Goal: Task Accomplishment & Management: Use online tool/utility

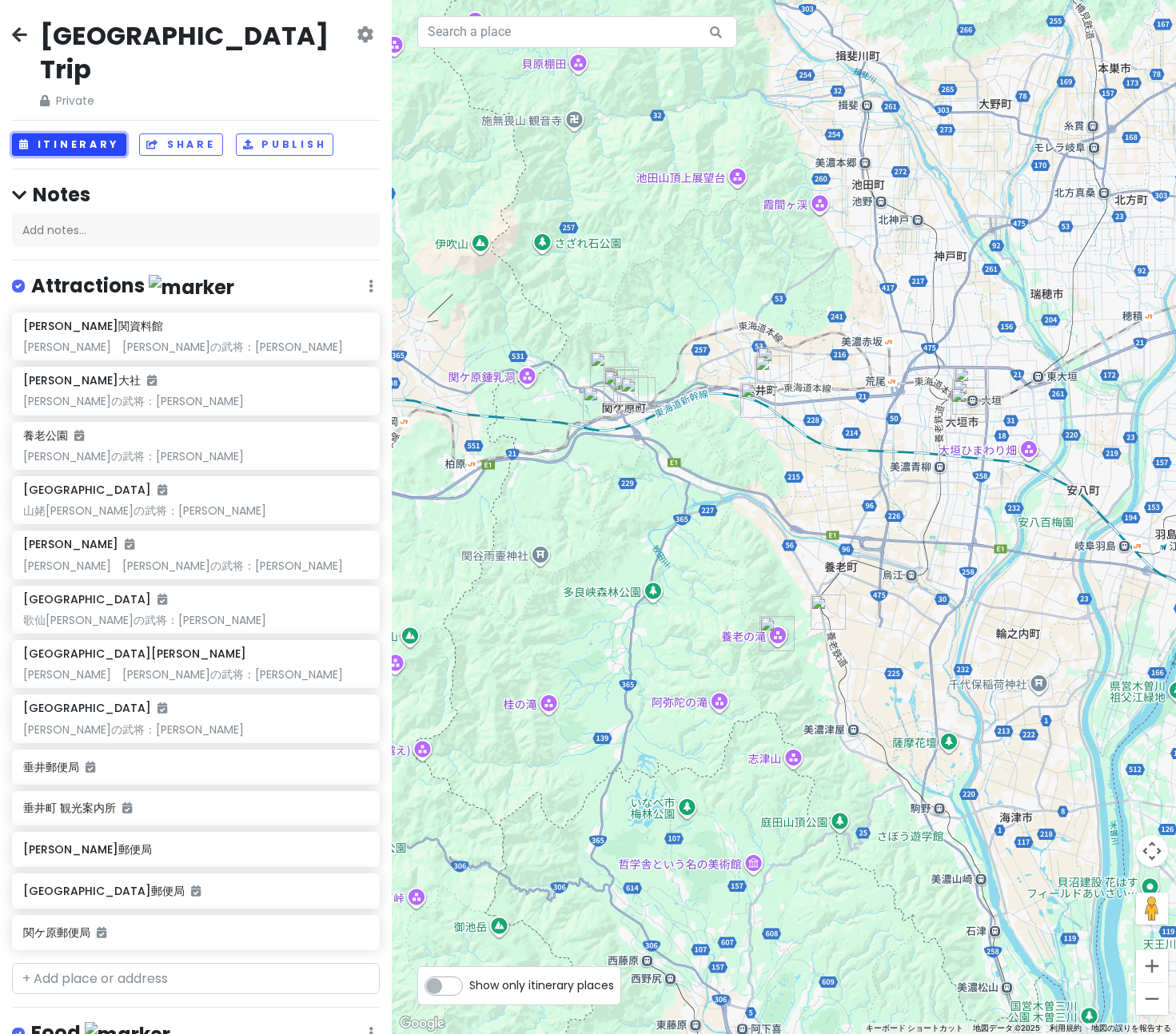
click at [74, 134] on button "Itinerary" at bounding box center [69, 145] width 114 height 23
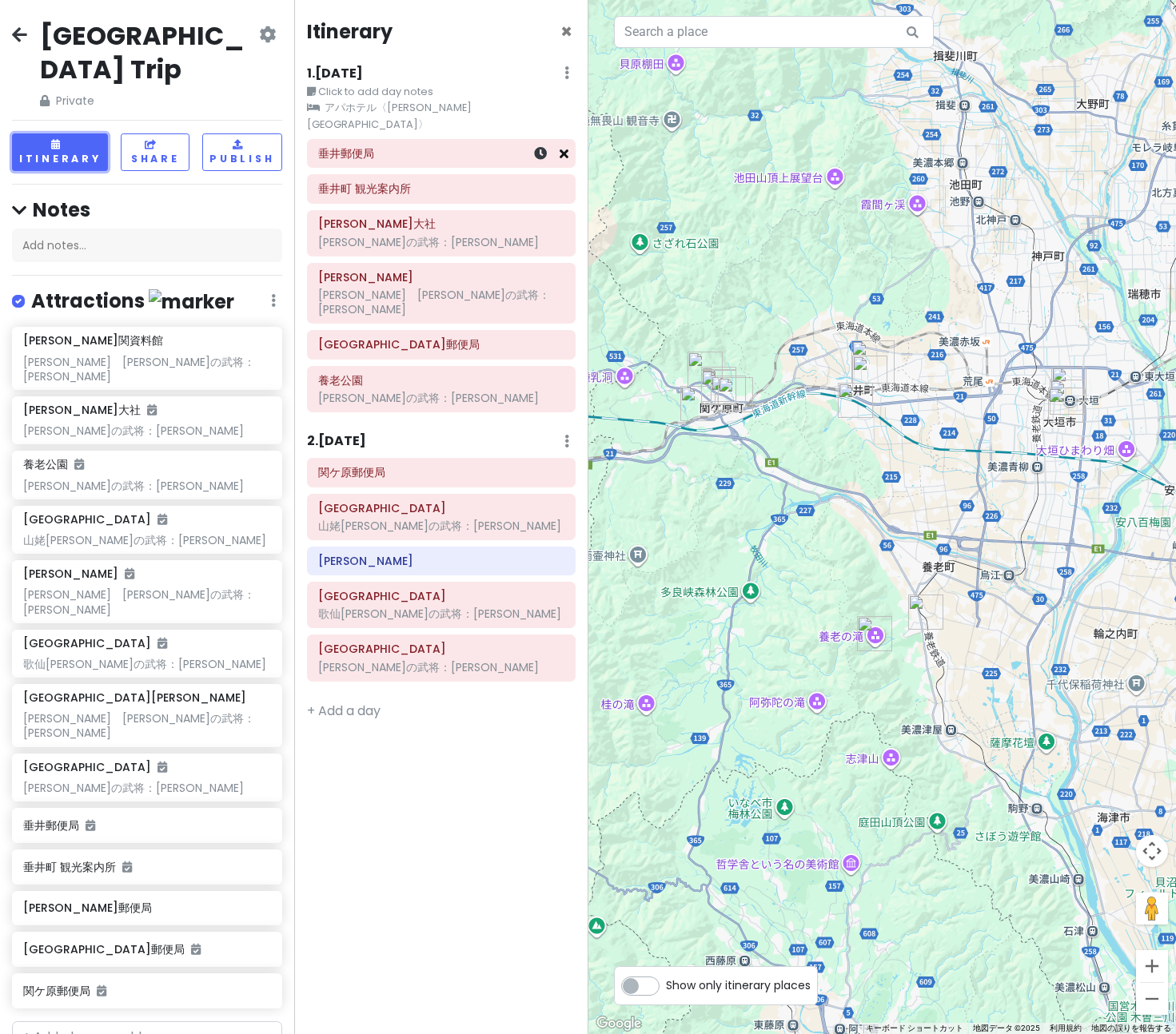
click at [565, 147] on icon at bounding box center [564, 154] width 9 height 13
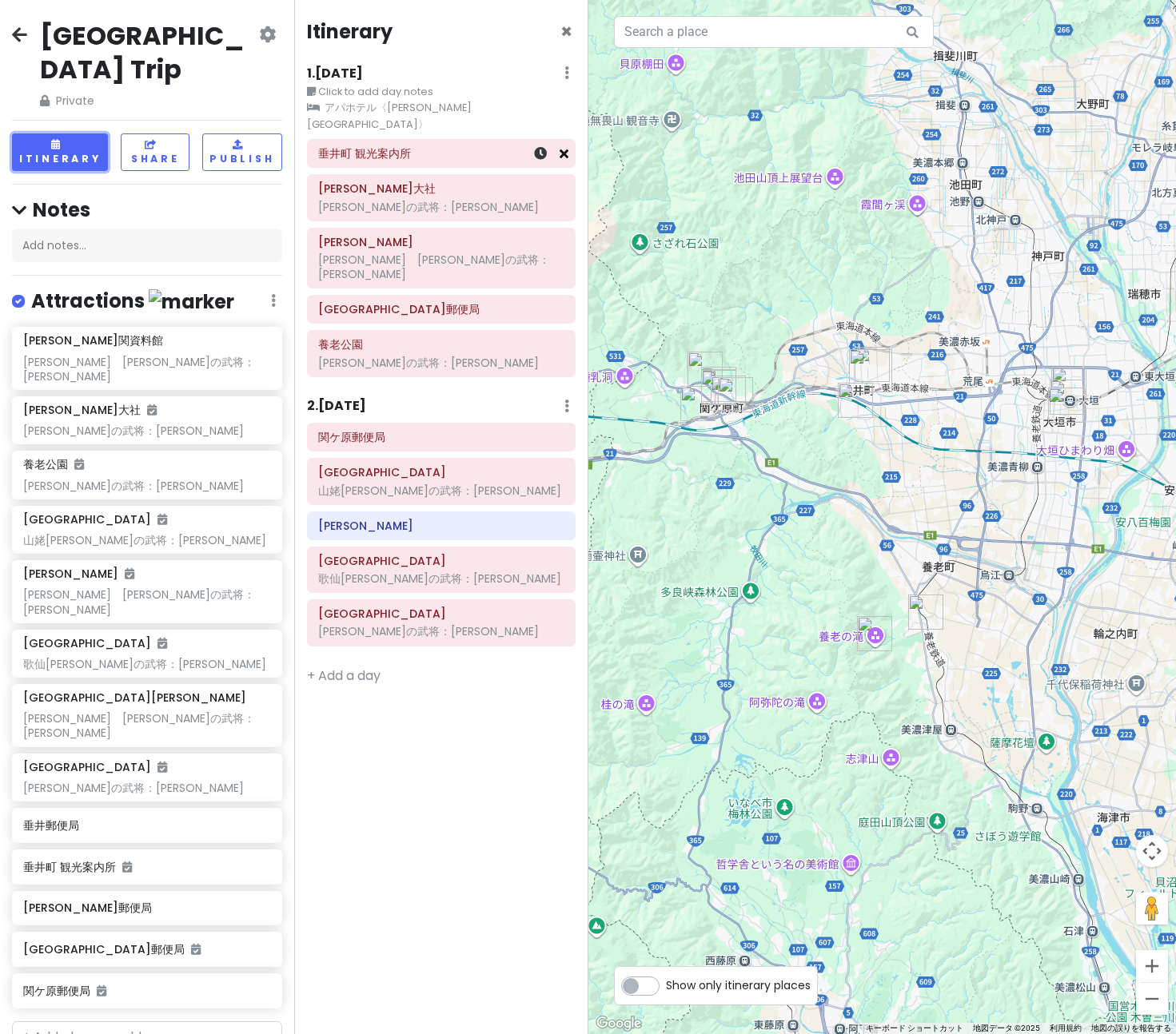
click at [567, 147] on icon at bounding box center [564, 154] width 9 height 13
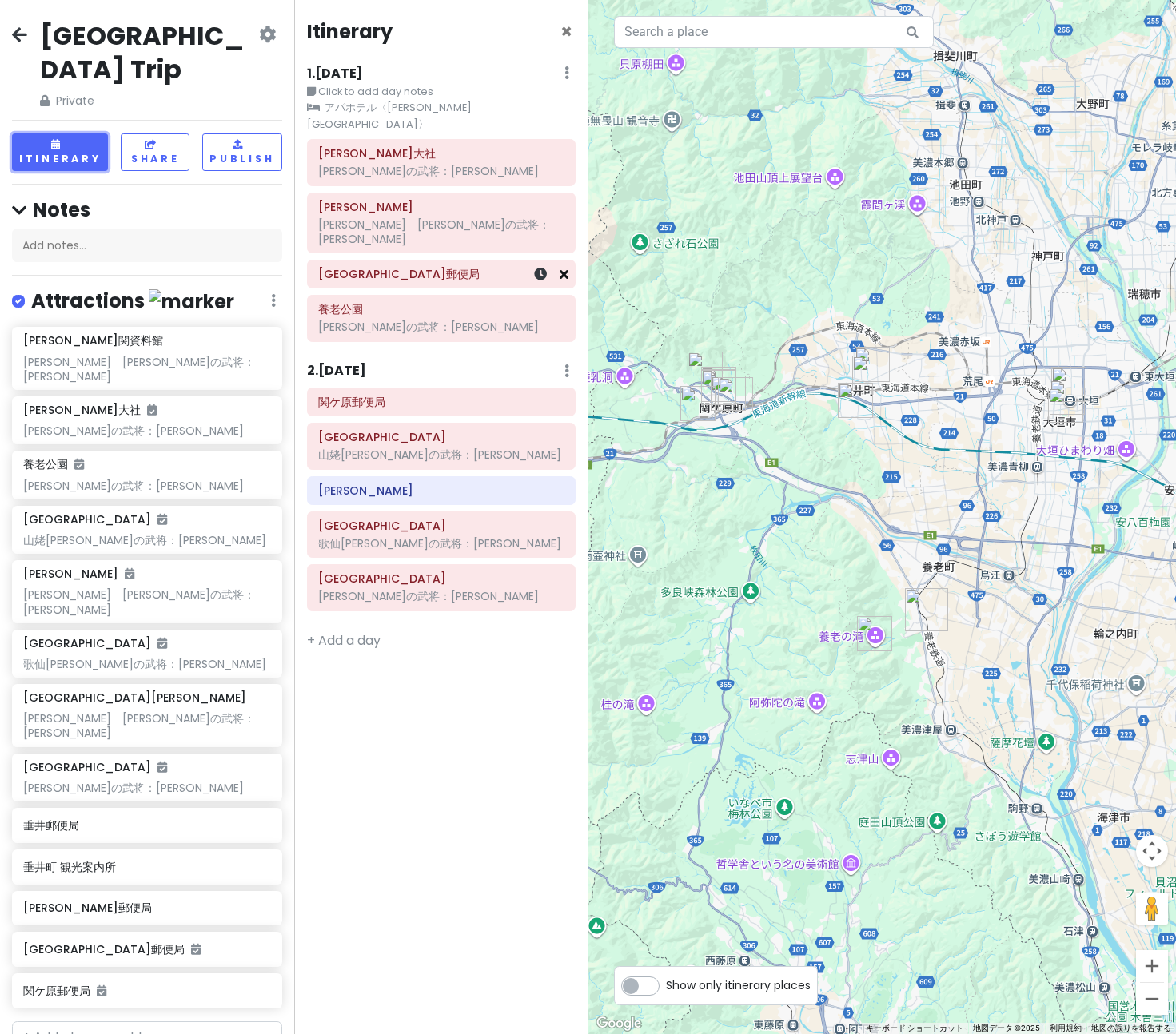
click at [564, 268] on icon at bounding box center [564, 275] width 9 height 13
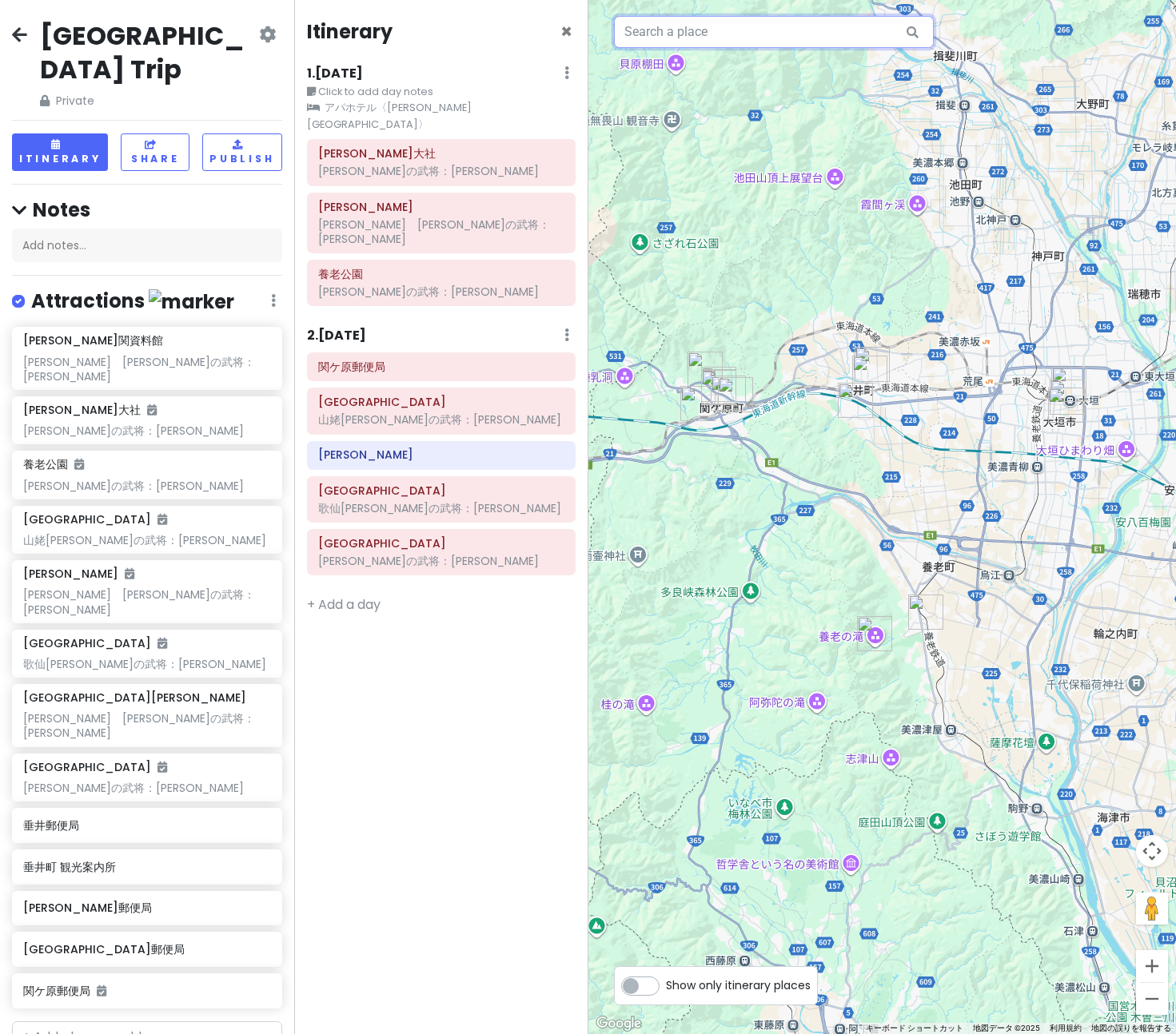
click at [712, 34] on input "text" at bounding box center [773, 32] width 319 height 32
paste input "ピルーチェ"
type input "日本、[STREET_ADDRESS][PERSON_NAME] ピルーチェ"
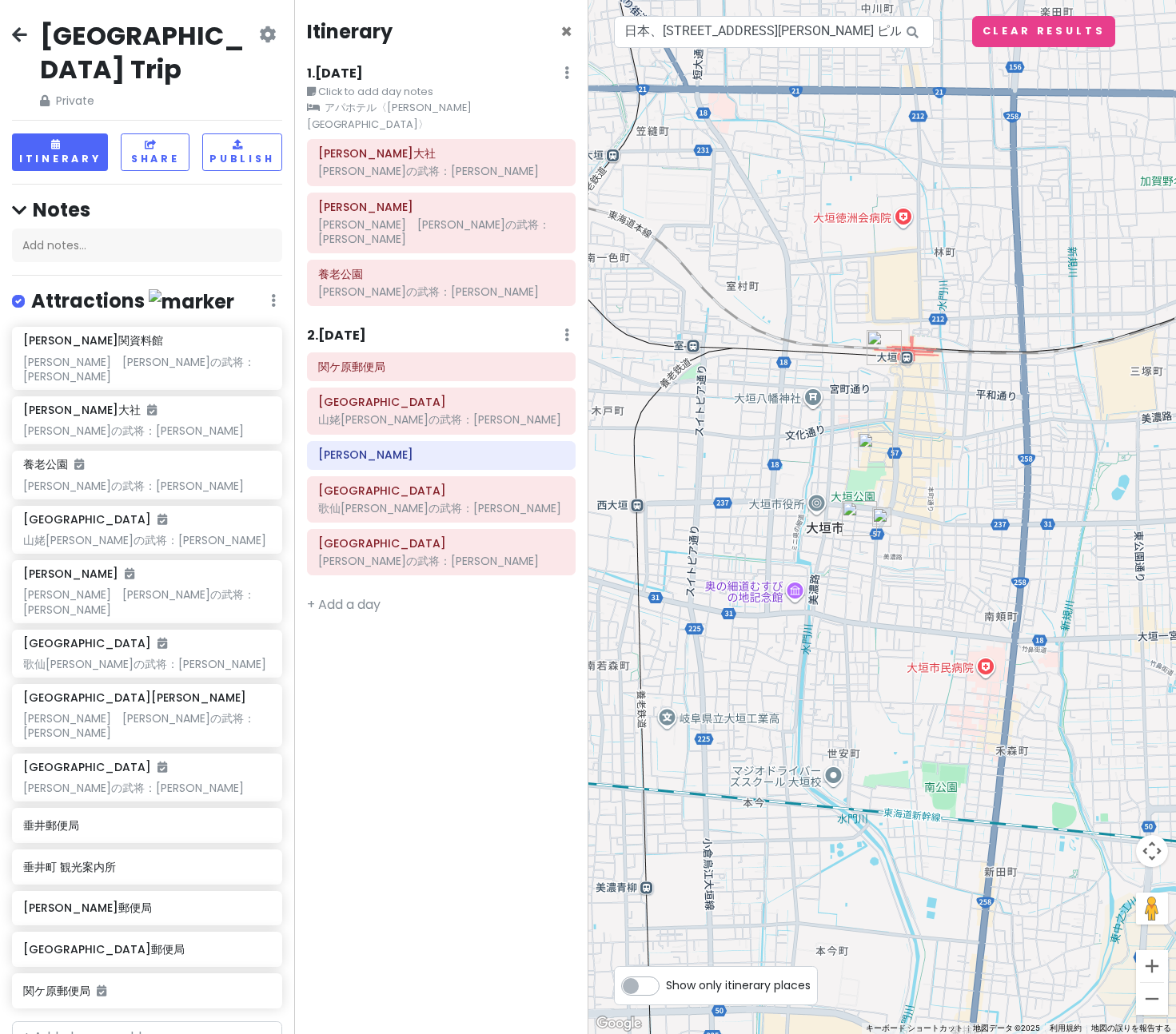
click at [860, 519] on img "大垣郵便局" at bounding box center [860, 519] width 35 height 35
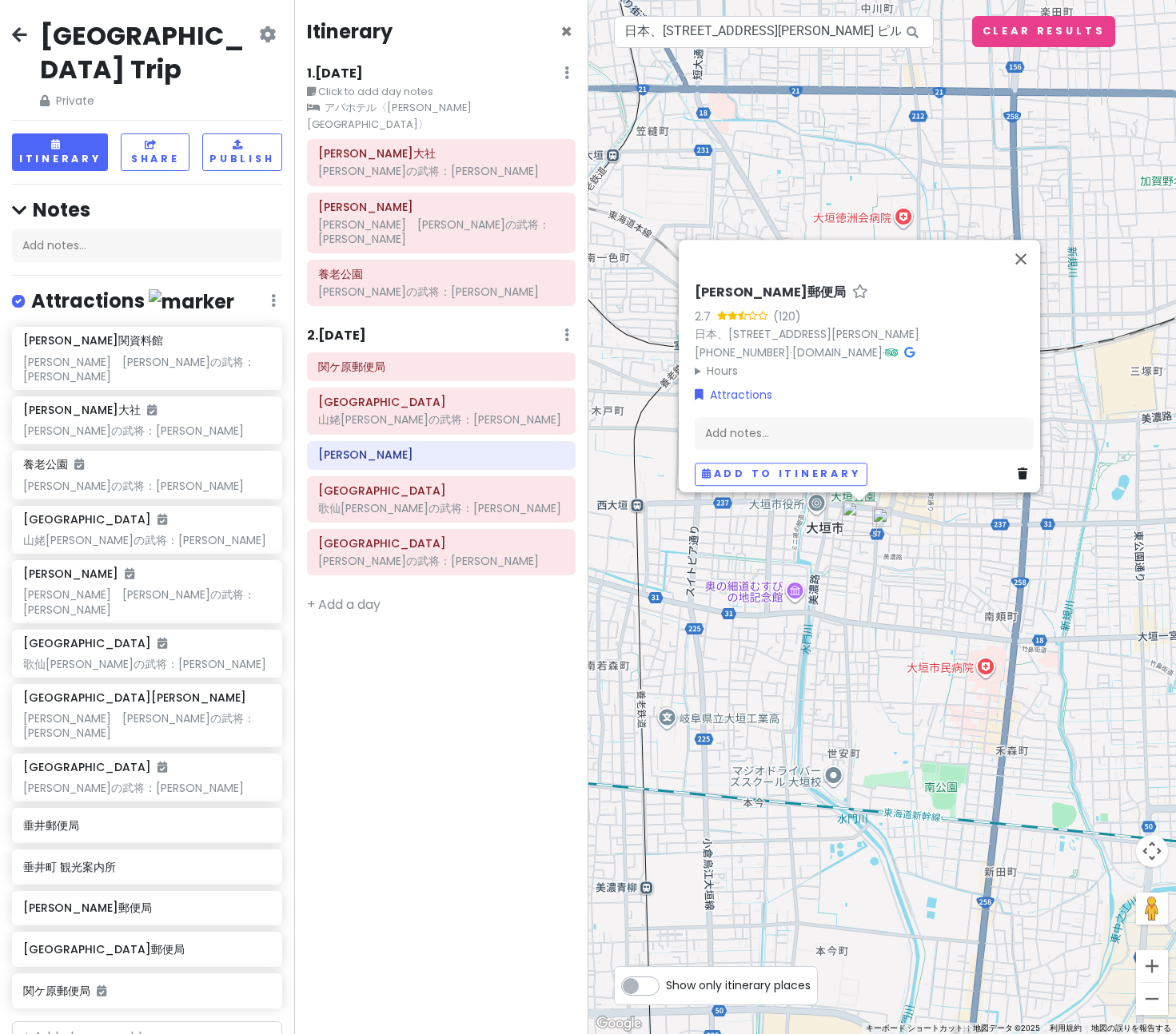
click at [877, 517] on img at bounding box center [882, 517] width 19 height 19
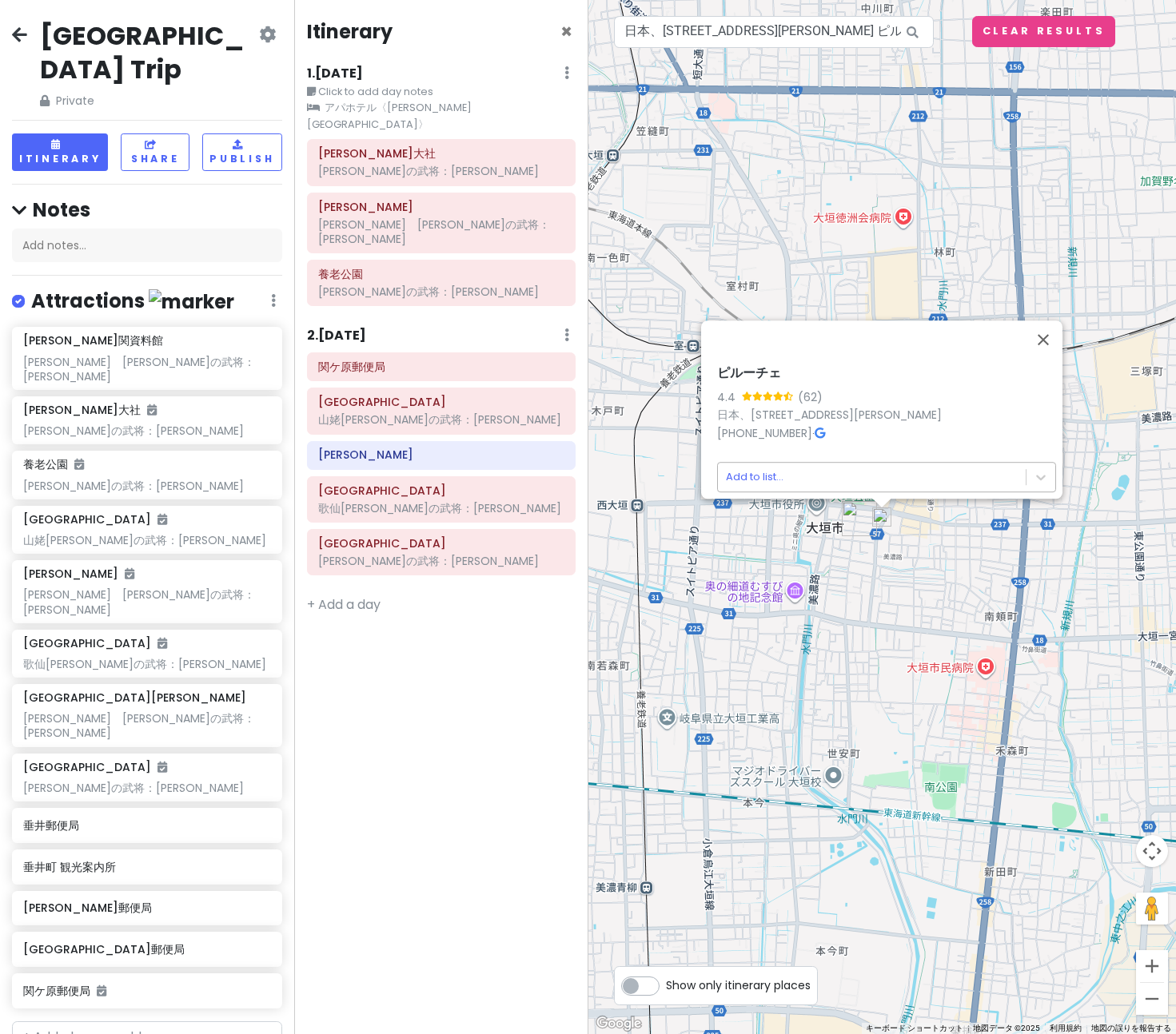
click at [844, 467] on body "[GEOGRAPHIC_DATA] Trip Private Change Dates Make a Copy Delete Trip Go Pro ⚡️ G…" at bounding box center [588, 517] width 1176 height 1034
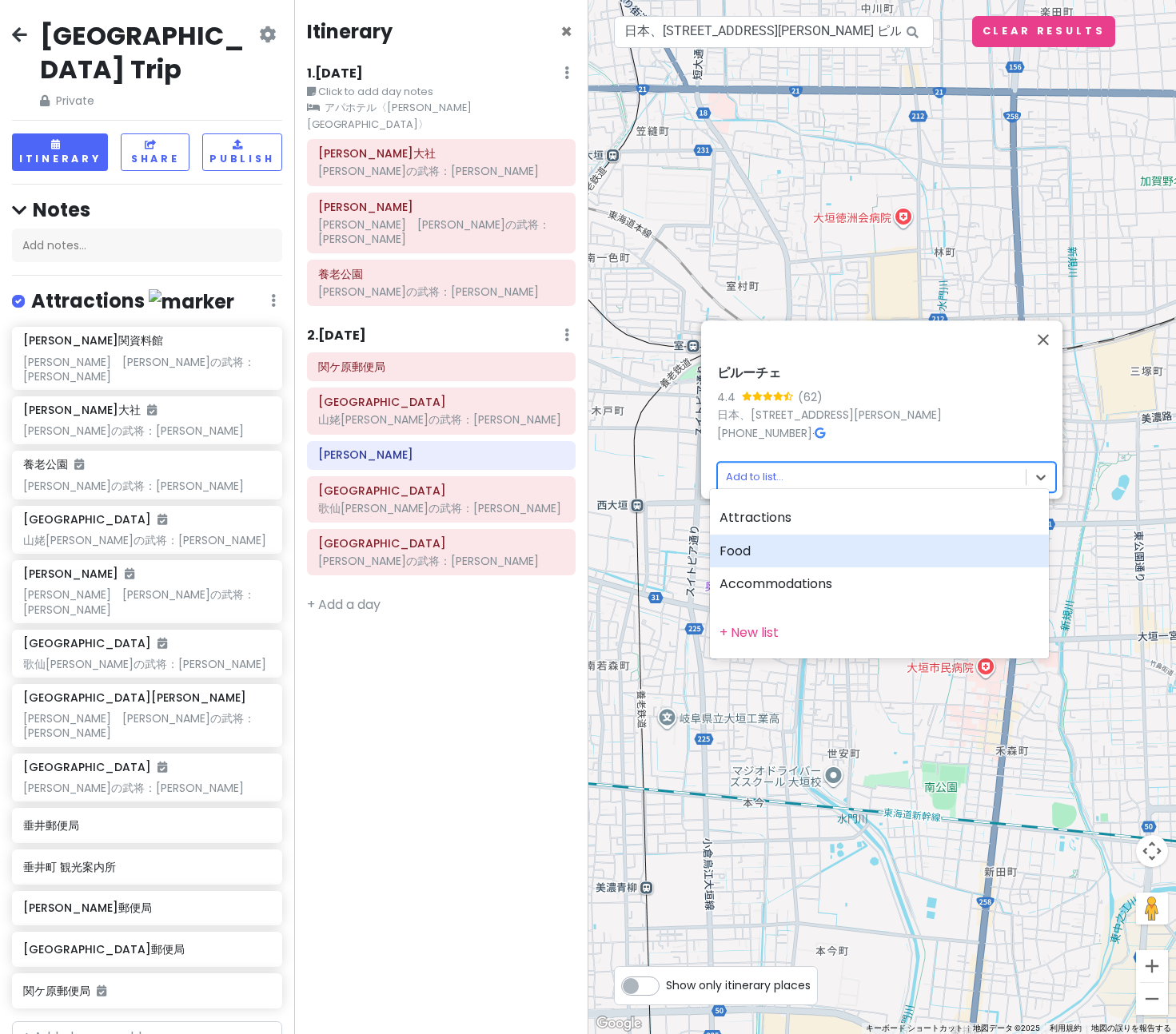
click at [788, 559] on div "Food" at bounding box center [879, 551] width 339 height 34
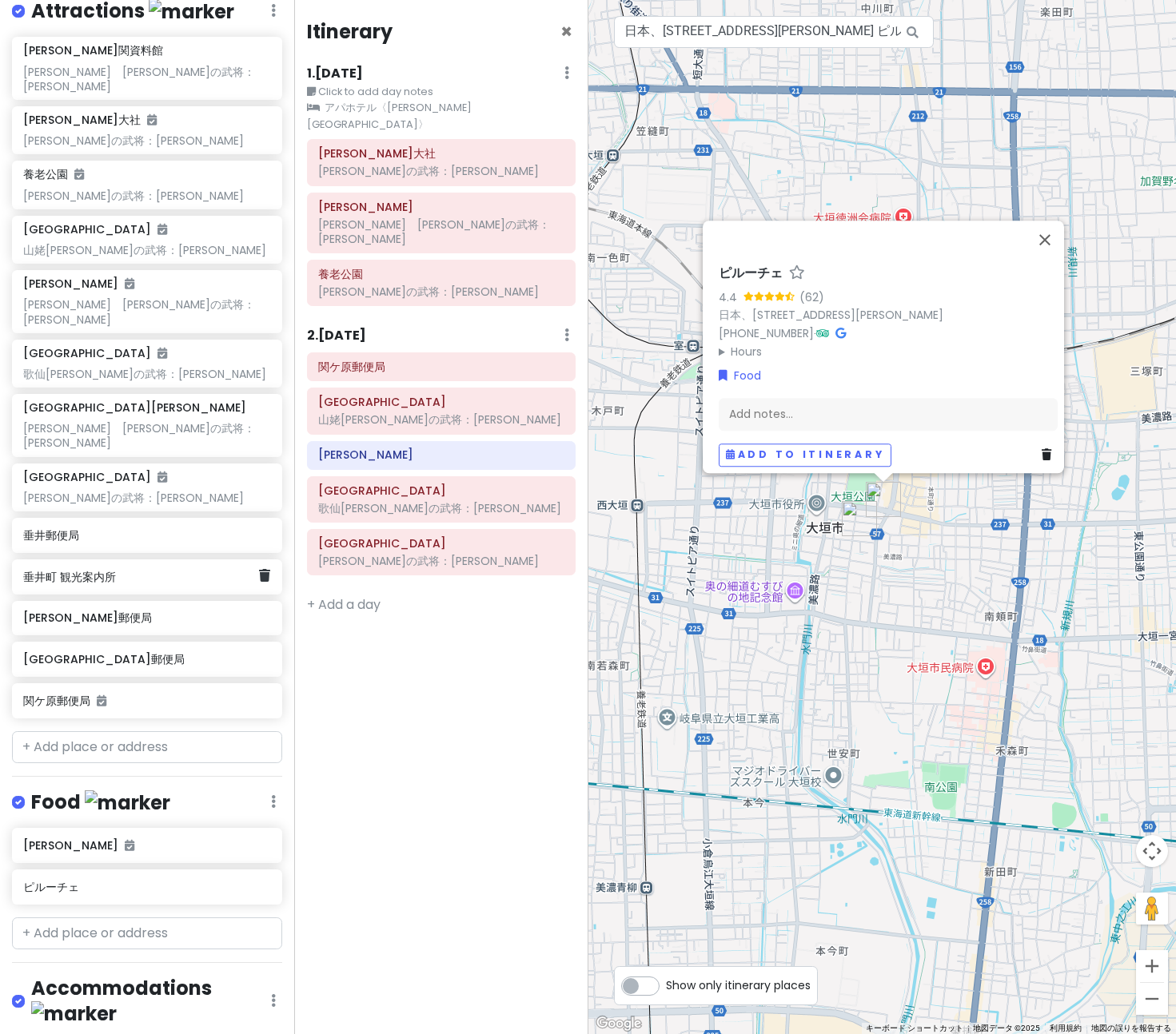
scroll to position [361, 0]
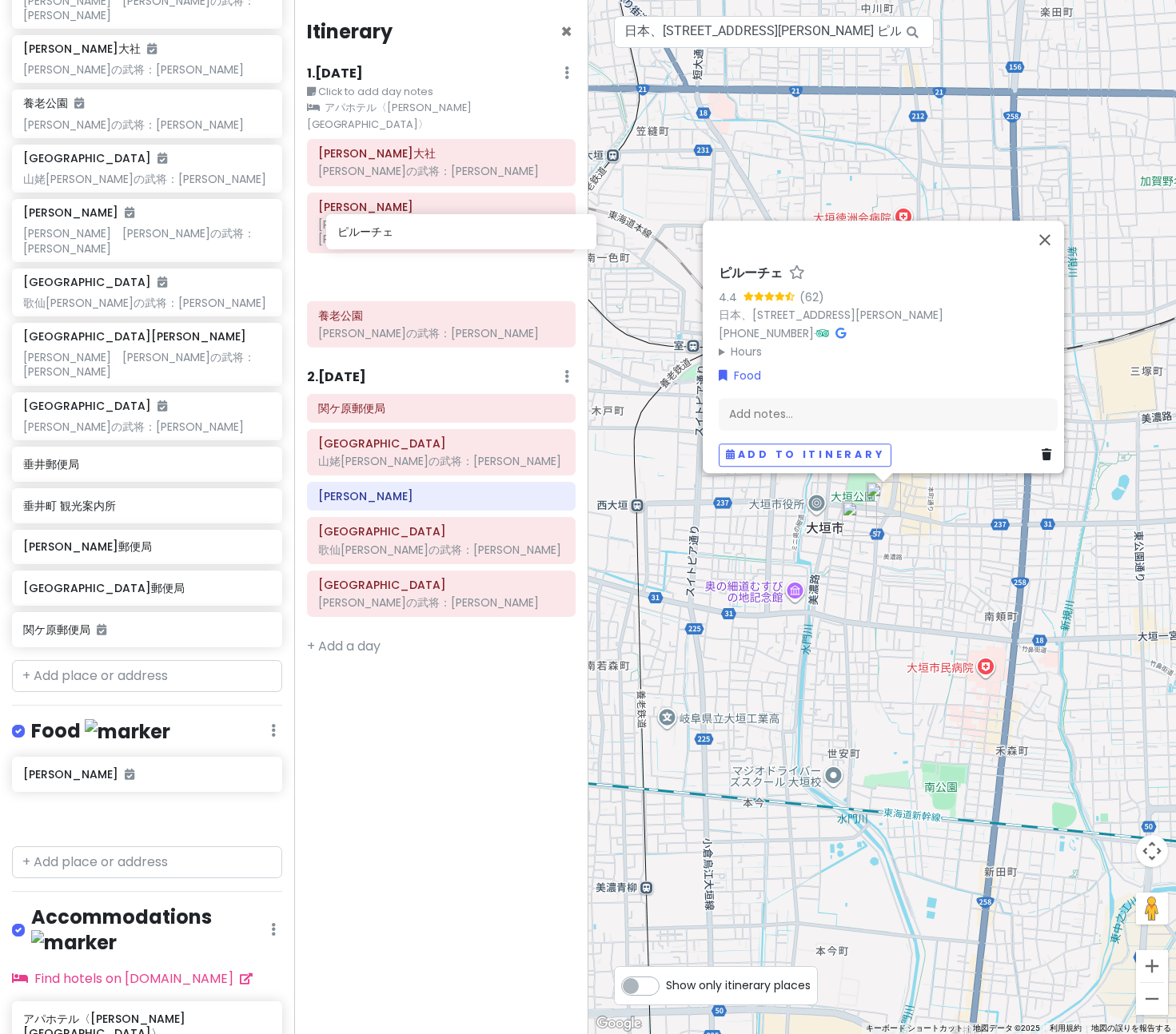
drag, startPoint x: 134, startPoint y: 735, endPoint x: 447, endPoint y: 236, distance: 589.0
click at [447, 236] on div "[GEOGRAPHIC_DATA] Trip Private Change Dates Make a Copy Delete Trip Go Pro ⚡️ G…" at bounding box center [588, 517] width 1176 height 1034
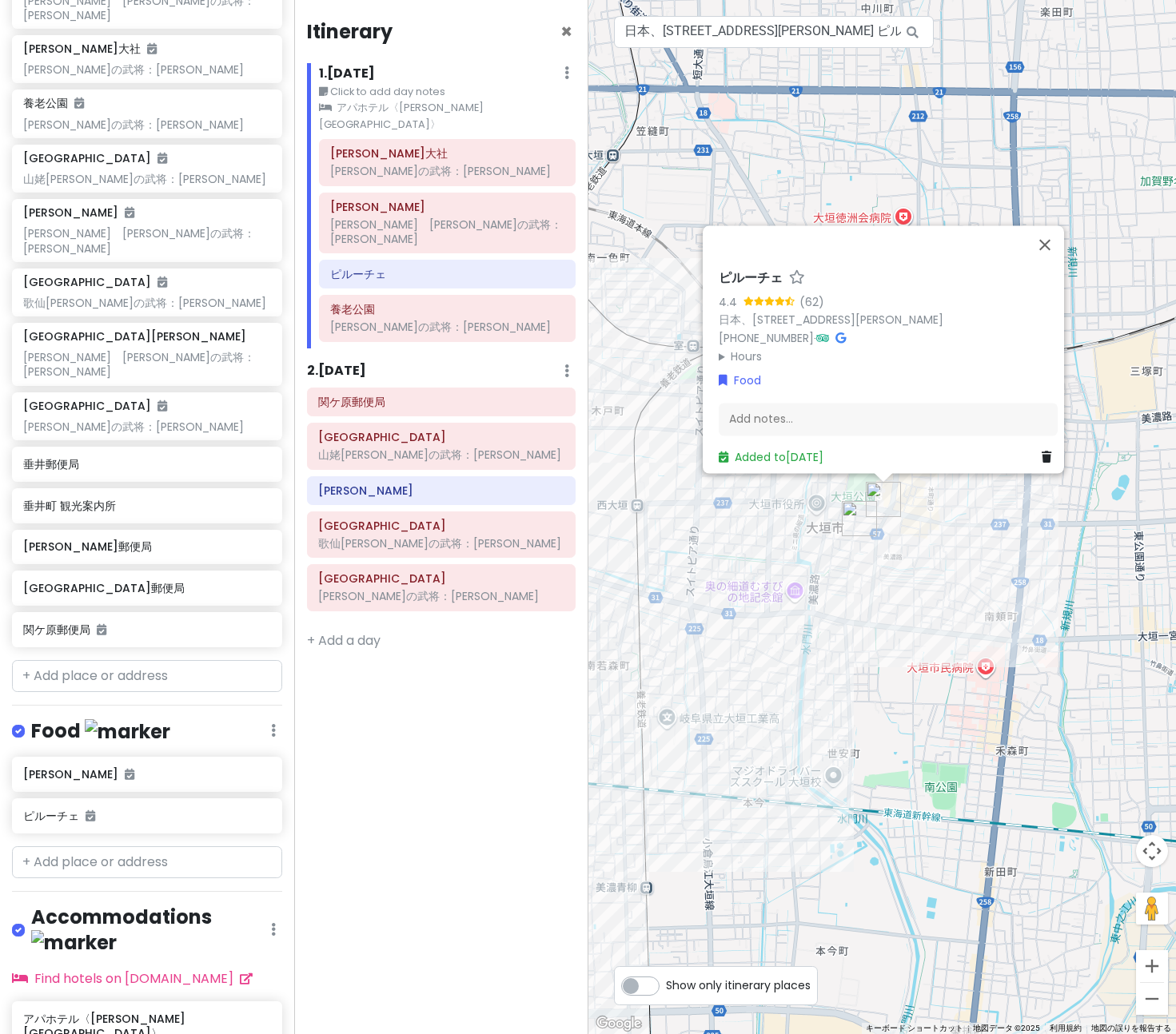
click at [856, 516] on img "大垣郵便局" at bounding box center [860, 519] width 35 height 35
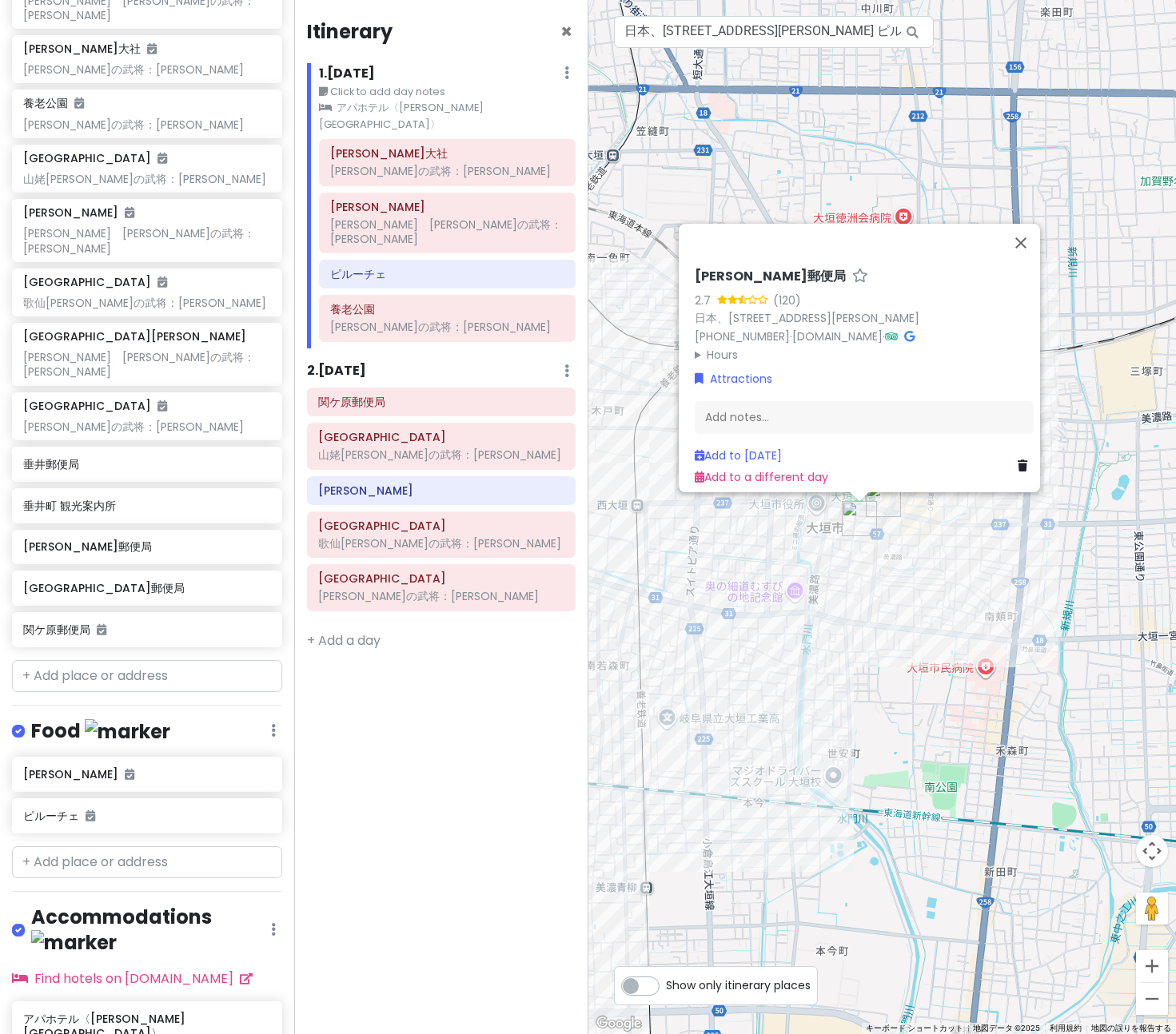
click at [727, 346] on summary "Hours" at bounding box center [864, 355] width 339 height 18
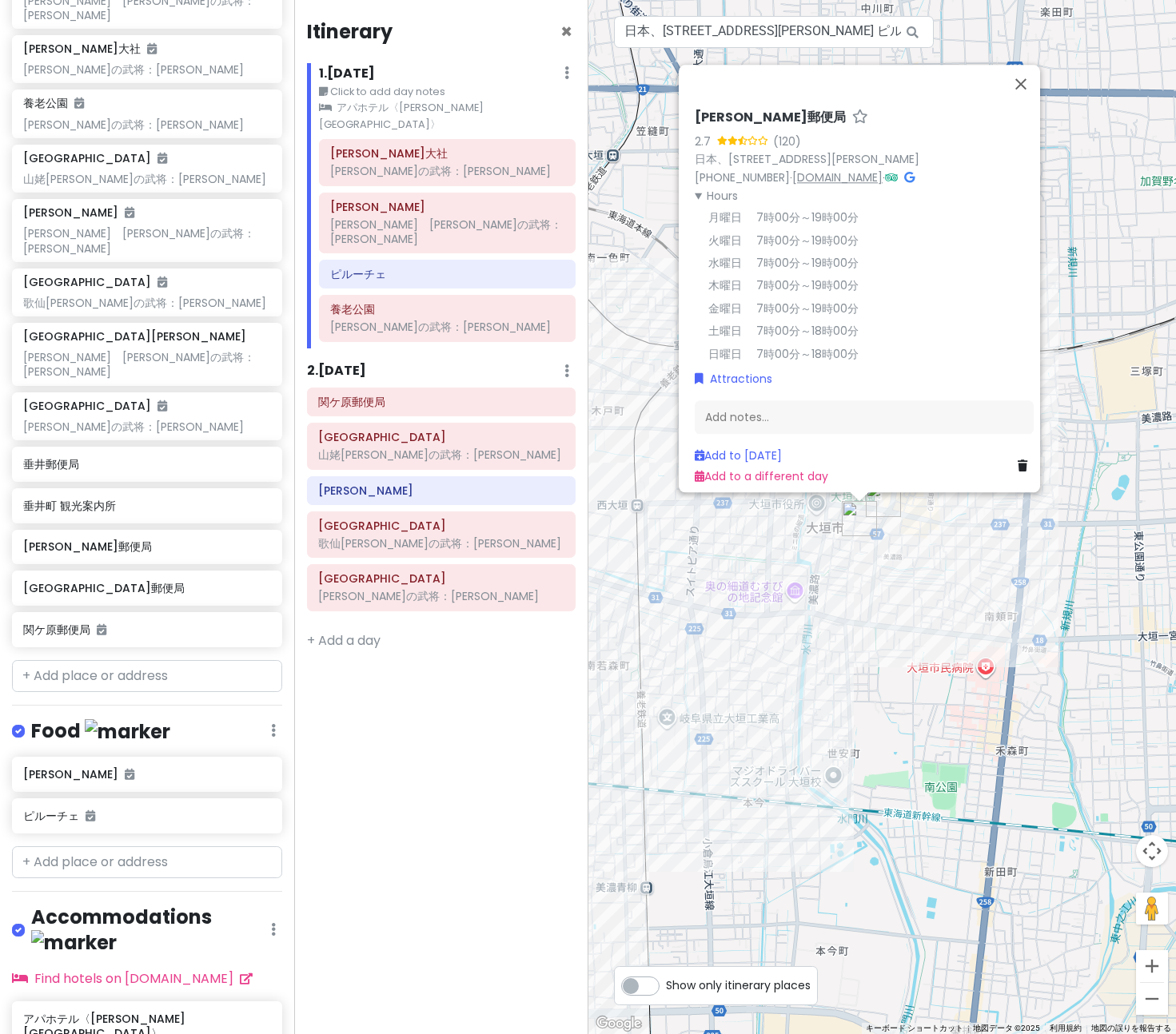
click at [862, 170] on link "[DOMAIN_NAME]" at bounding box center [837, 178] width 90 height 16
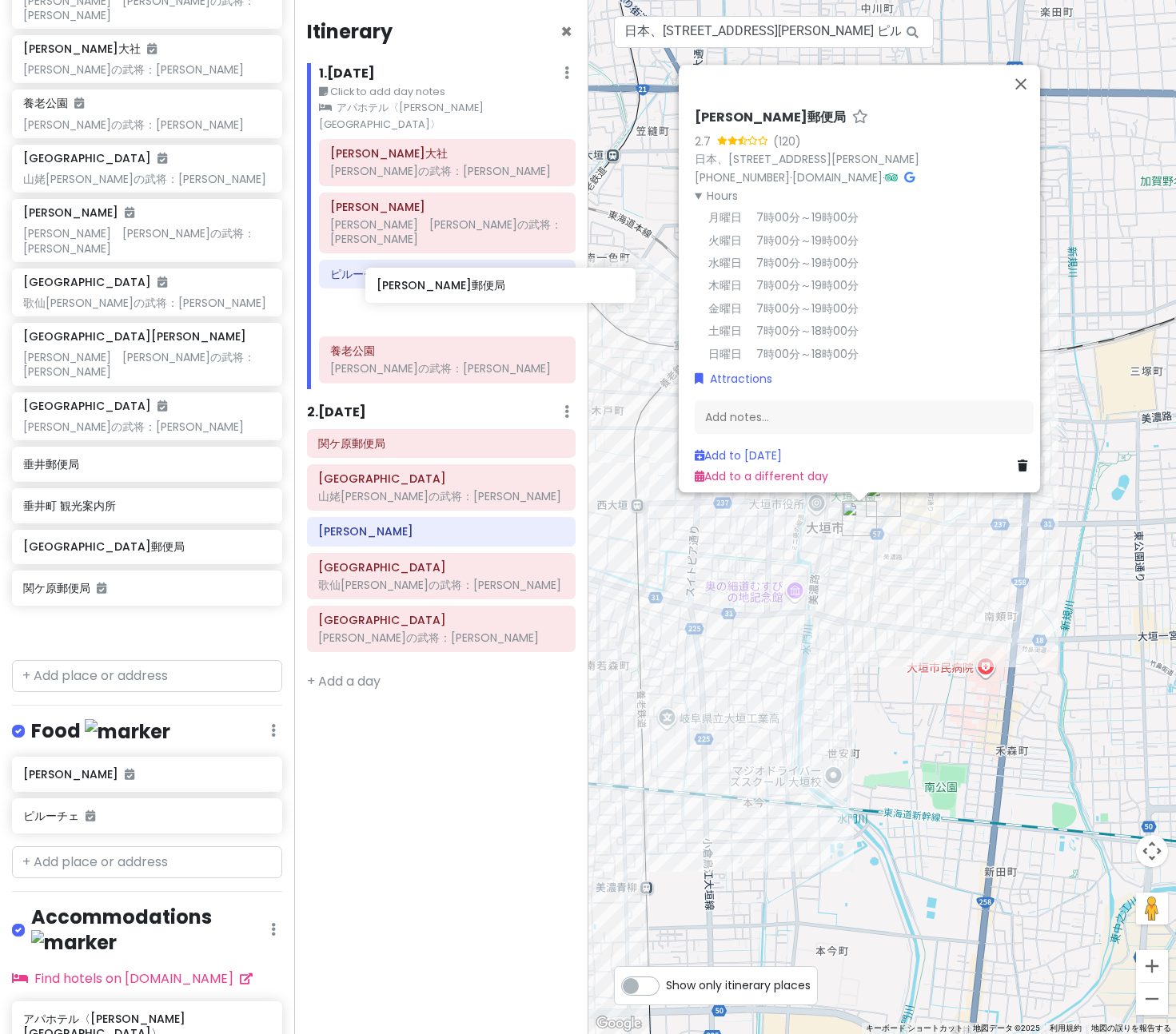
drag, startPoint x: 80, startPoint y: 475, endPoint x: 433, endPoint y: 292, distance: 397.6
click at [433, 292] on div "[GEOGRAPHIC_DATA] Trip Private Change Dates Make a Copy Delete Trip Go Pro ⚡️ G…" at bounding box center [588, 517] width 1176 height 1034
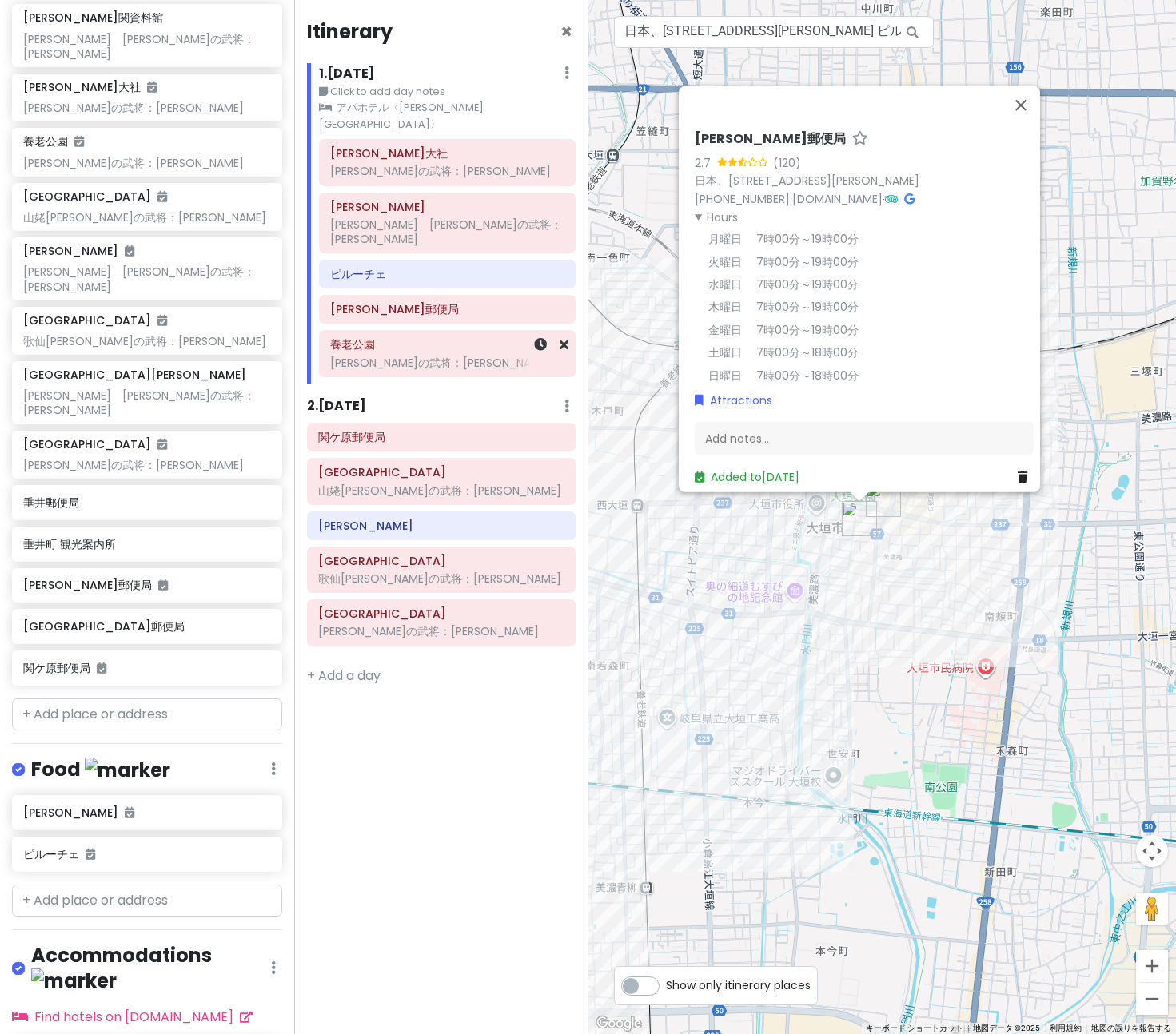
scroll to position [319, 0]
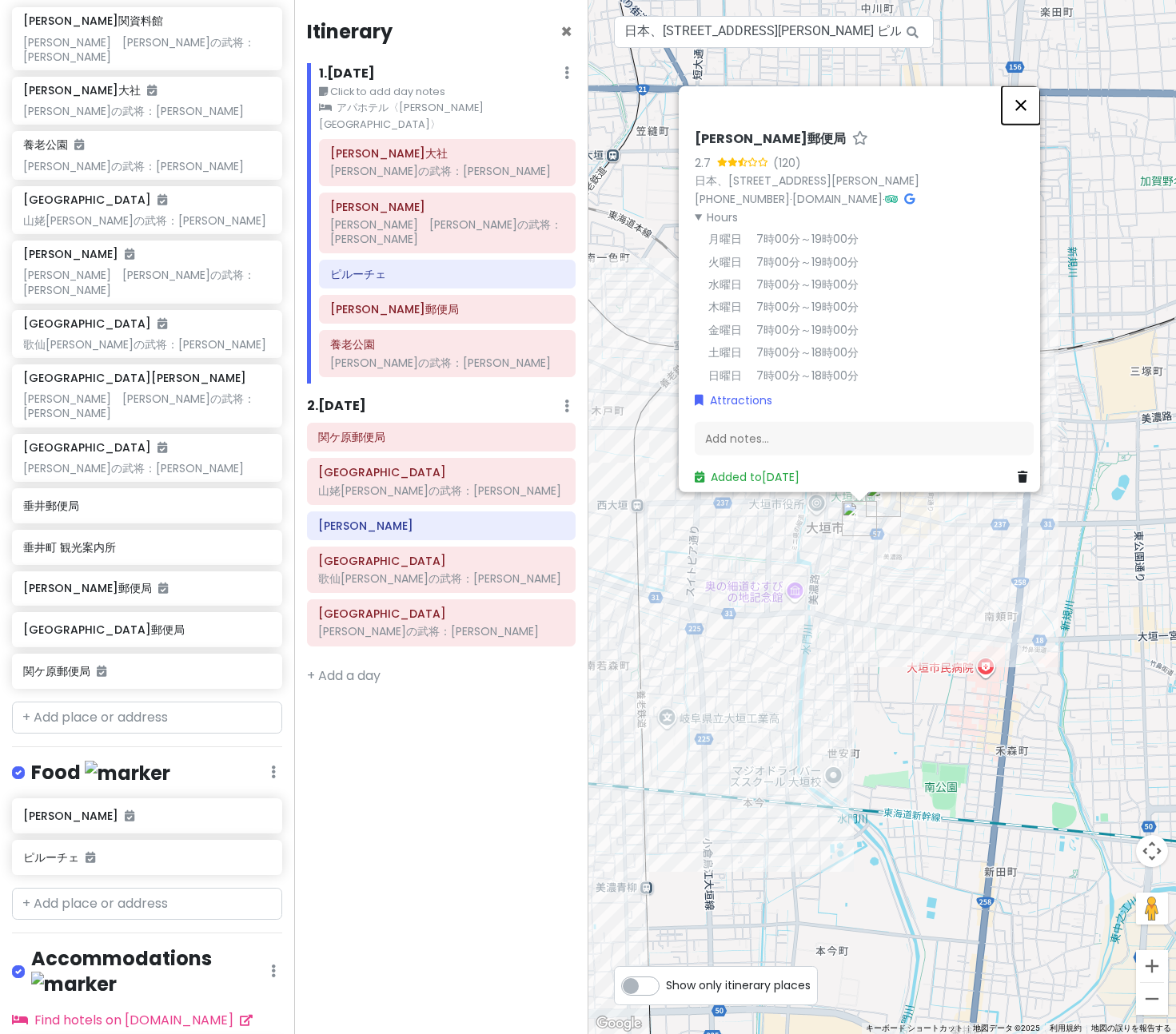
click at [1021, 94] on button "閉じる" at bounding box center [1021, 106] width 38 height 38
